Goal: Task Accomplishment & Management: Manage account settings

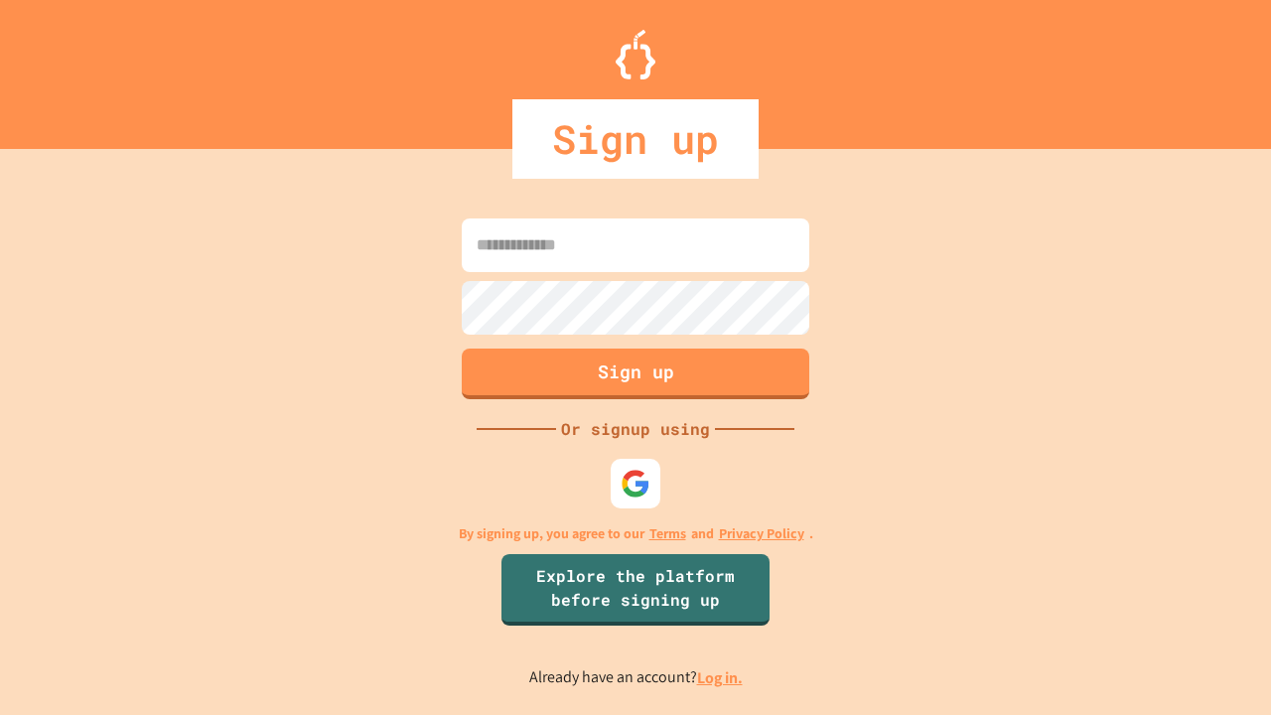
click at [721, 677] on link "Log in." at bounding box center [720, 677] width 46 height 21
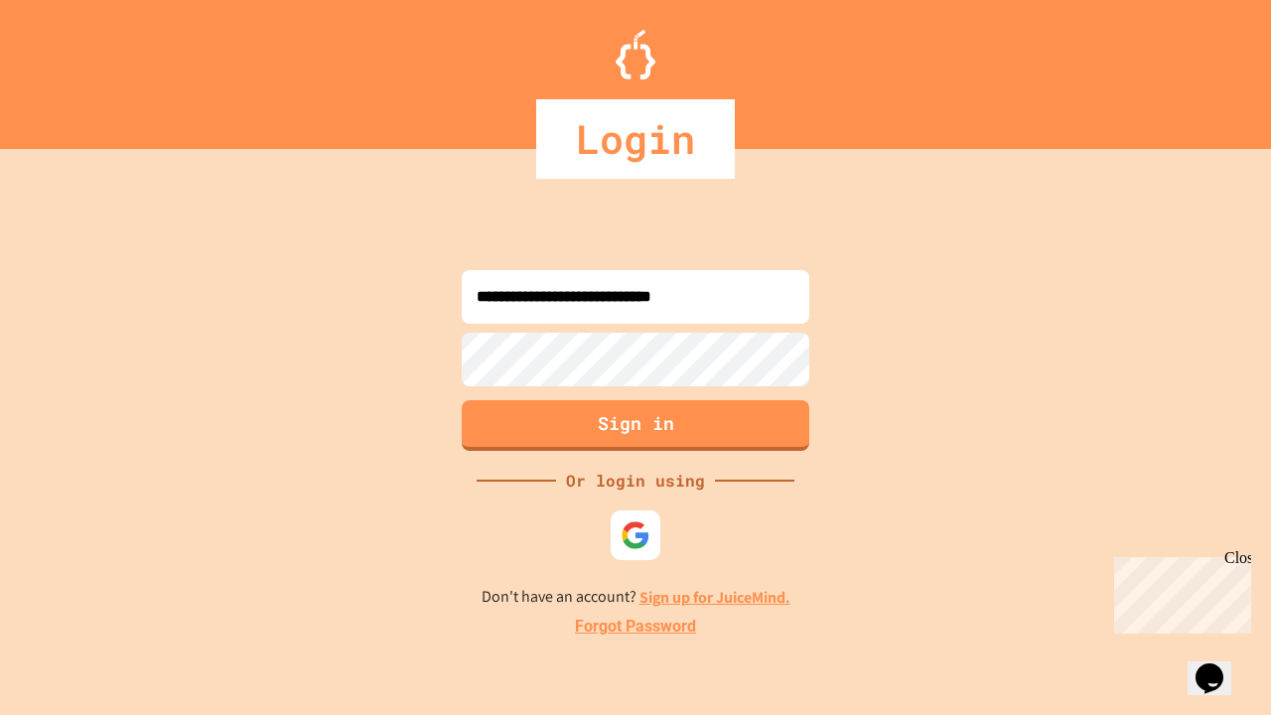
type input "**********"
